Goal: Task Accomplishment & Management: Manage account settings

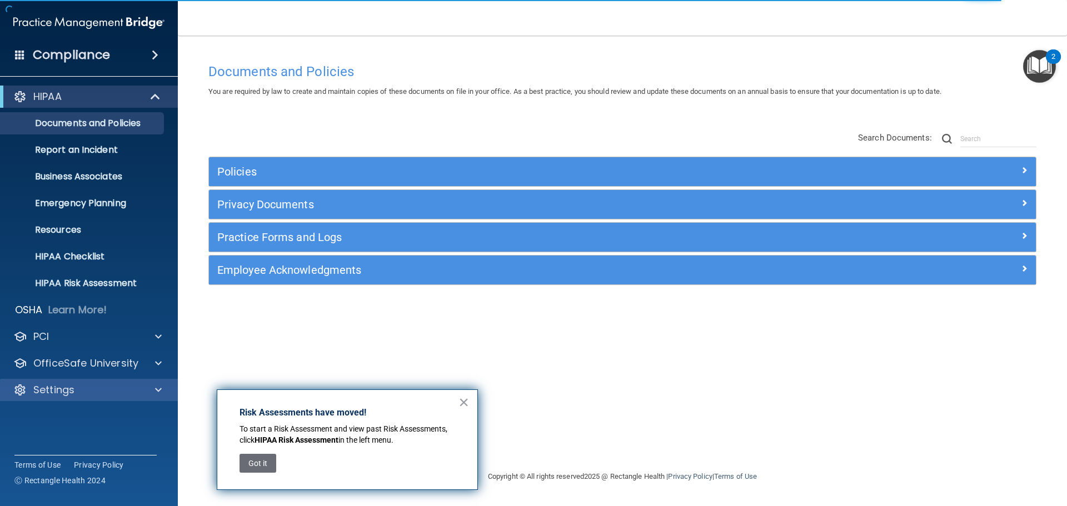
click at [76, 398] on div "Settings" at bounding box center [89, 390] width 178 height 22
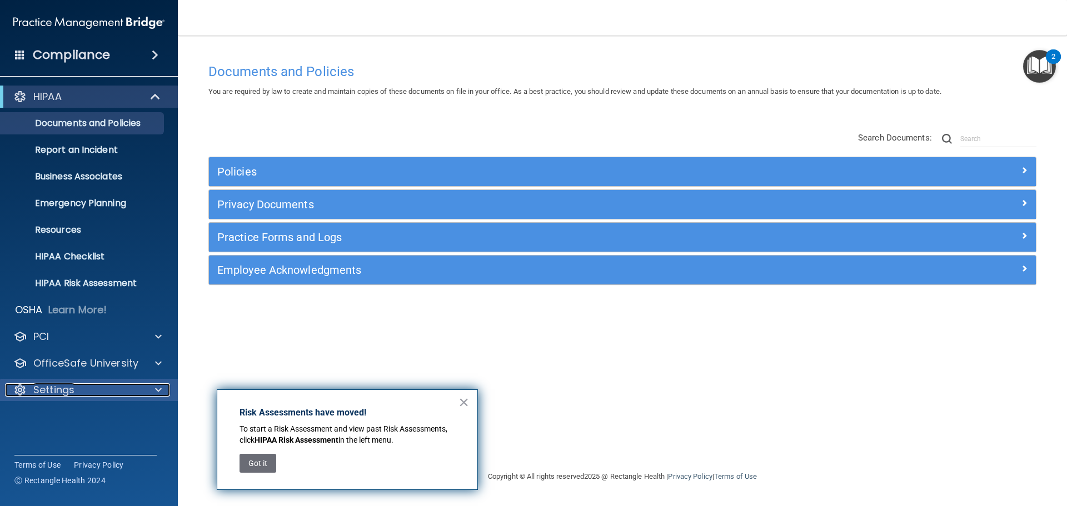
click at [81, 391] on div "Settings" at bounding box center [74, 389] width 138 height 13
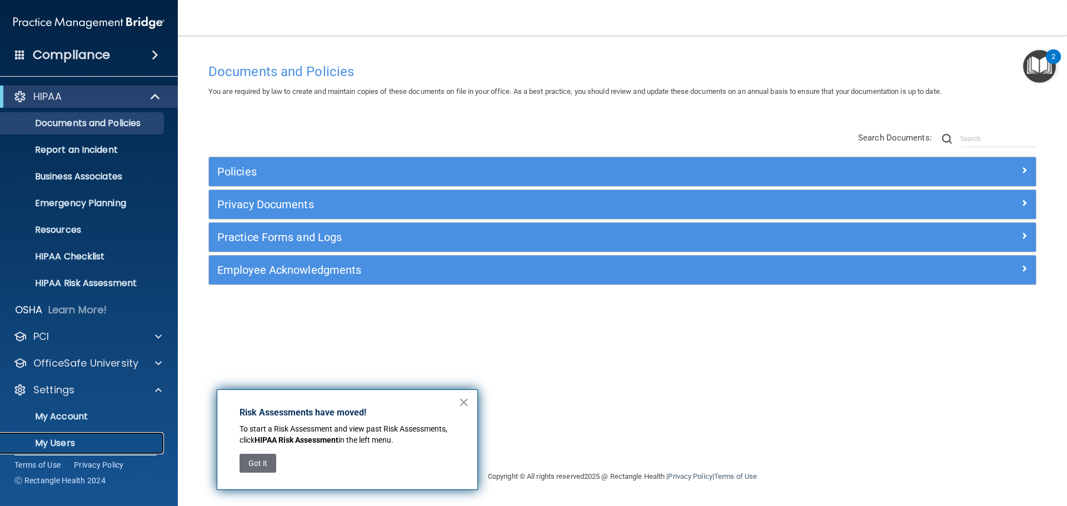
click at [63, 444] on p "My Users" at bounding box center [83, 443] width 152 height 11
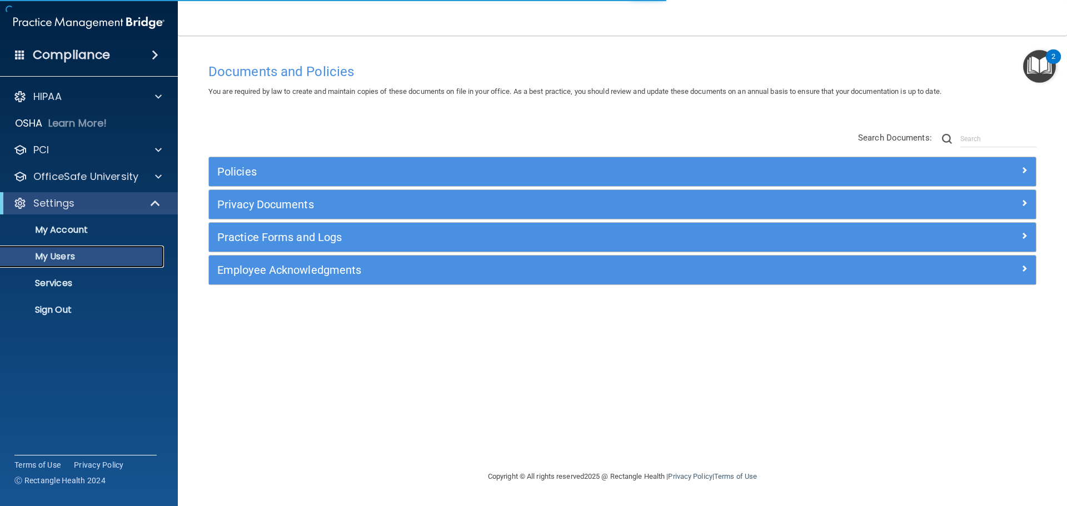
select select "20"
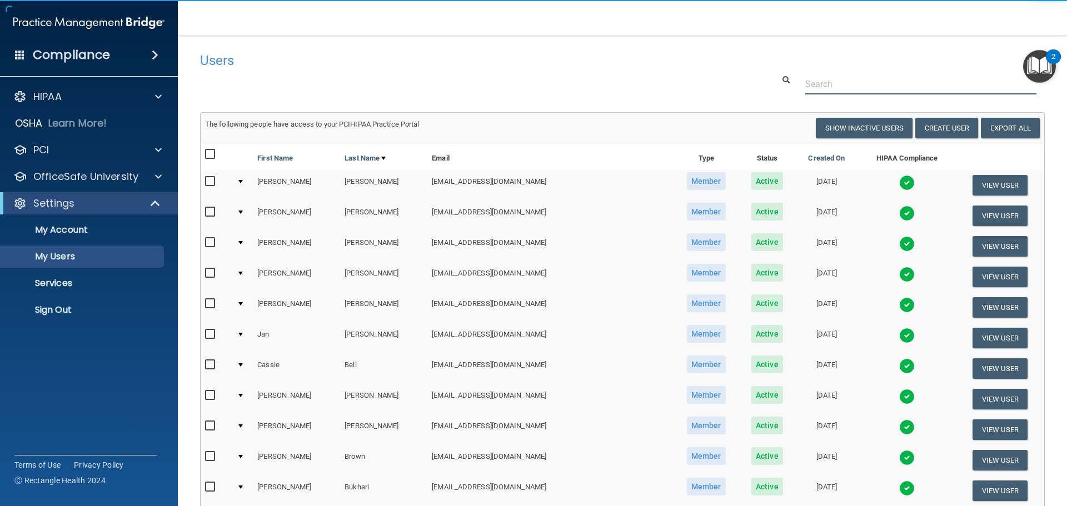
click at [837, 85] on input "text" at bounding box center [920, 84] width 231 height 21
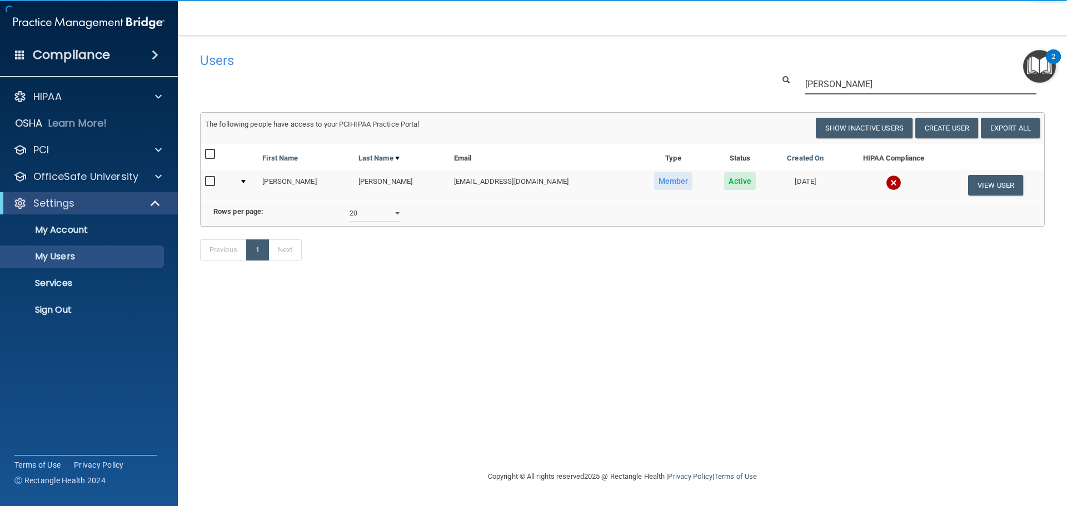
type input "[PERSON_NAME]"
click at [886, 184] on img at bounding box center [894, 183] width 16 height 16
